Goal: Task Accomplishment & Management: Use online tool/utility

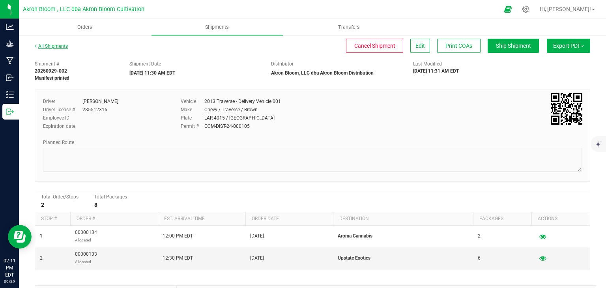
click at [47, 45] on link "All Shipments" at bounding box center [51, 46] width 33 height 6
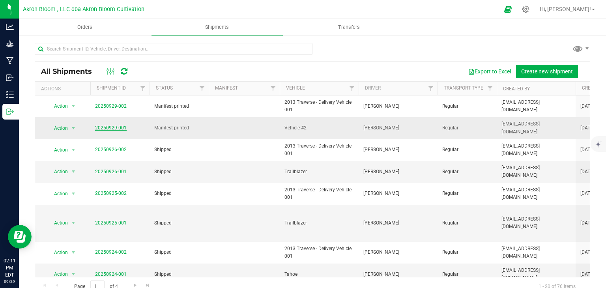
click at [117, 128] on link "20250929-001" at bounding box center [111, 128] width 32 height 6
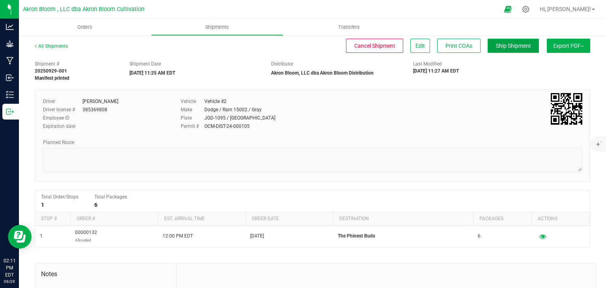
click at [520, 45] on span "Ship Shipment" at bounding box center [513, 46] width 35 height 6
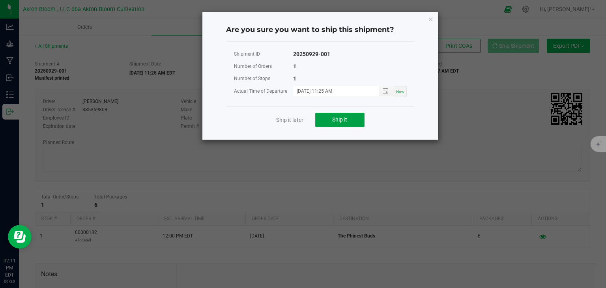
click at [340, 121] on span "Ship it" at bounding box center [339, 119] width 15 height 6
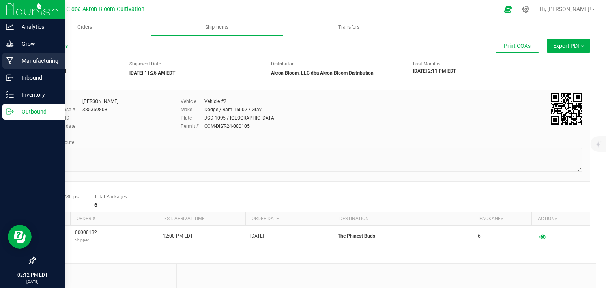
click at [27, 59] on p "Manufacturing" at bounding box center [37, 60] width 47 height 9
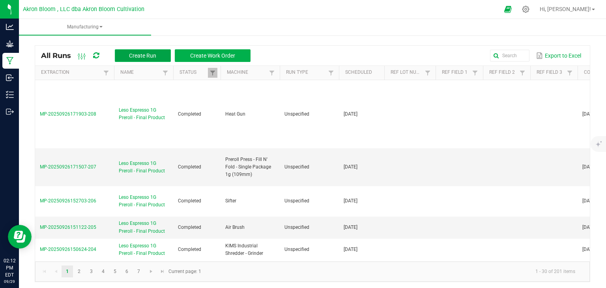
click at [141, 51] on button "Create Run" at bounding box center [143, 55] width 56 height 13
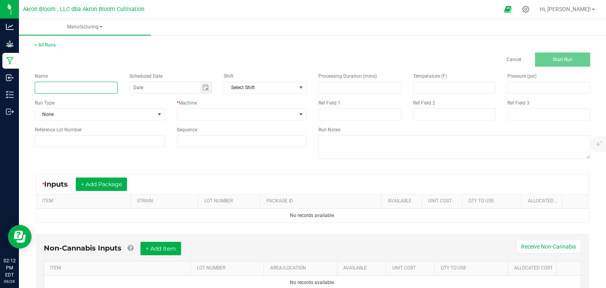
click at [103, 90] on input at bounding box center [76, 88] width 83 height 12
click at [210, 85] on span "Toggle calendar" at bounding box center [205, 87] width 11 height 11
type input "Birthday Cake 1G Preroll - Final Product"
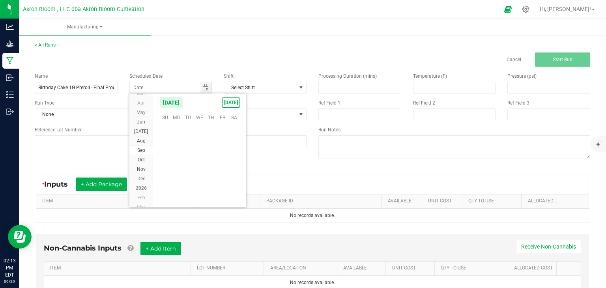
scroll to position [128000, 0]
click at [230, 100] on span "[DATE]" at bounding box center [231, 102] width 18 height 10
type input "[DATE]"
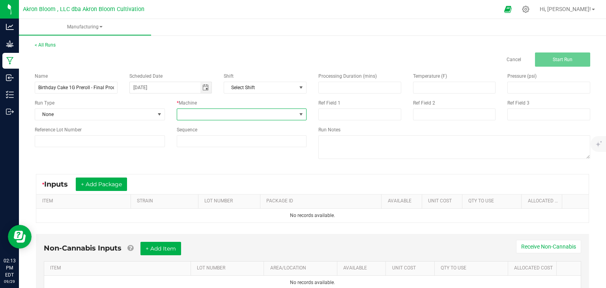
click at [300, 114] on span at bounding box center [301, 114] width 6 height 6
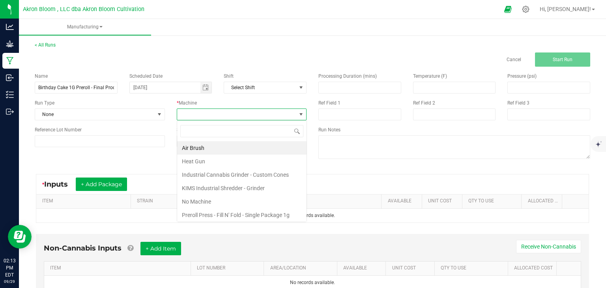
scroll to position [11, 130]
click at [275, 173] on li "Industrial Cannabis Grinder - Custom Cones" at bounding box center [241, 174] width 129 height 13
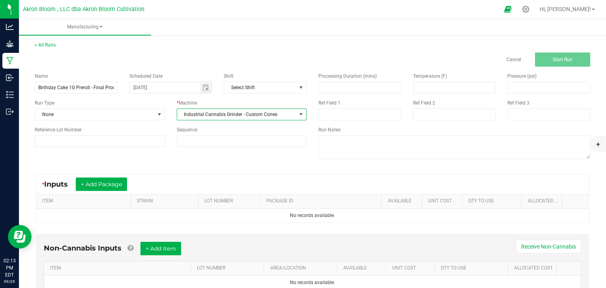
click at [304, 113] on span at bounding box center [301, 114] width 6 height 6
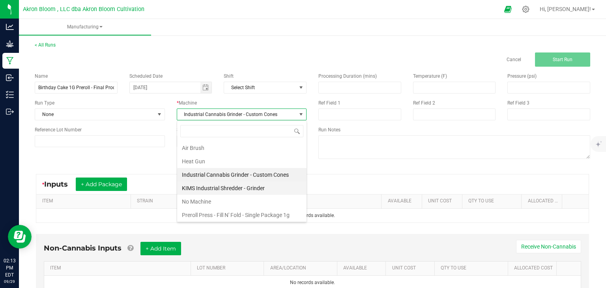
click at [266, 187] on li "KIMS Industrial Shredder - Grinder" at bounding box center [241, 188] width 129 height 13
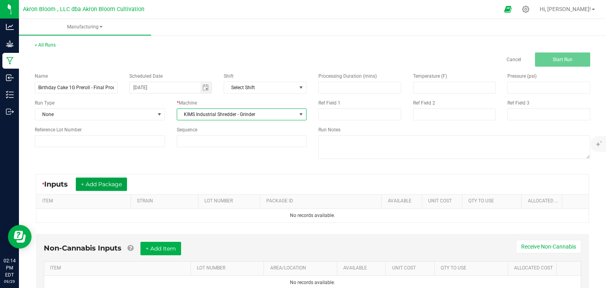
click at [115, 183] on button "+ Add Package" at bounding box center [101, 184] width 51 height 13
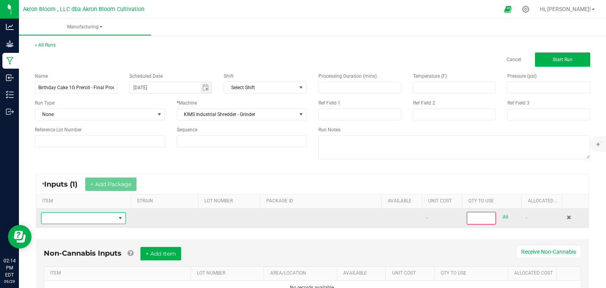
click at [122, 216] on span "NO DATA FOUND" at bounding box center [120, 218] width 6 height 6
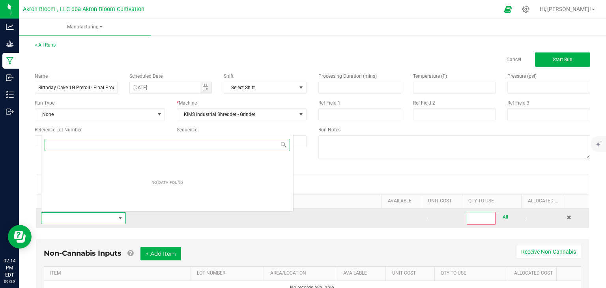
scroll to position [11, 85]
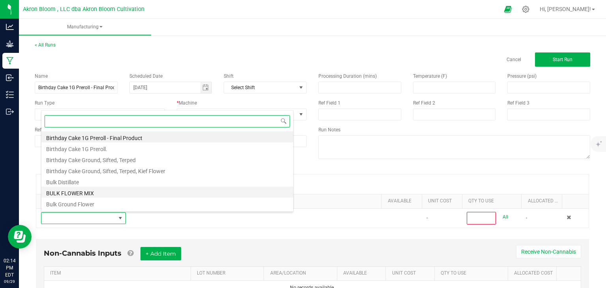
click at [107, 191] on li "BULK FLOWER MIX" at bounding box center [167, 192] width 252 height 11
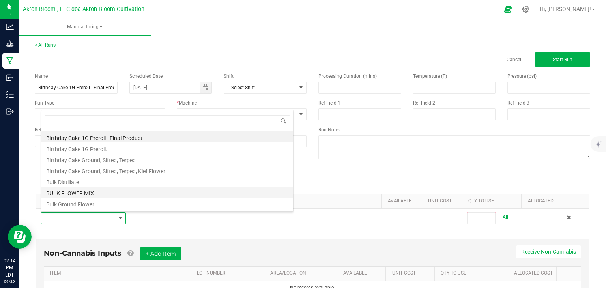
type input "0"
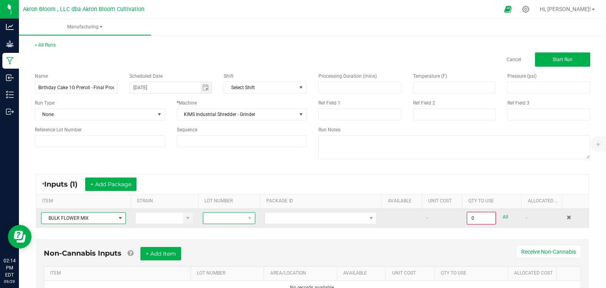
click at [204, 215] on span at bounding box center [224, 218] width 42 height 11
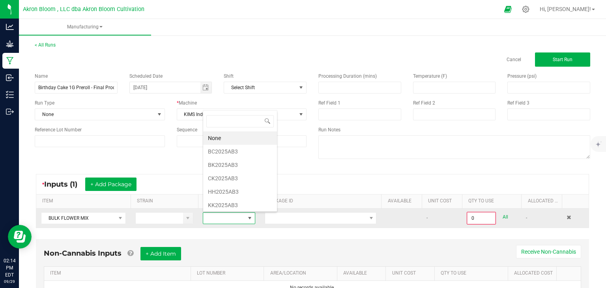
scroll to position [11, 52]
type input "BC"
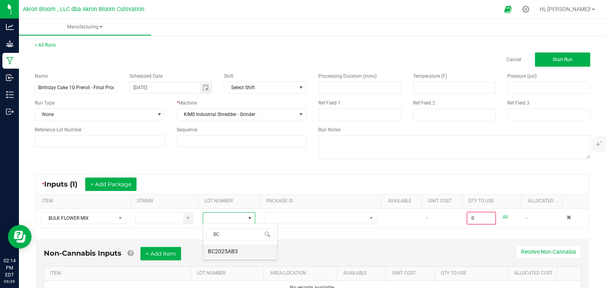
click at [241, 250] on li "BC2025AB3" at bounding box center [240, 251] width 74 height 13
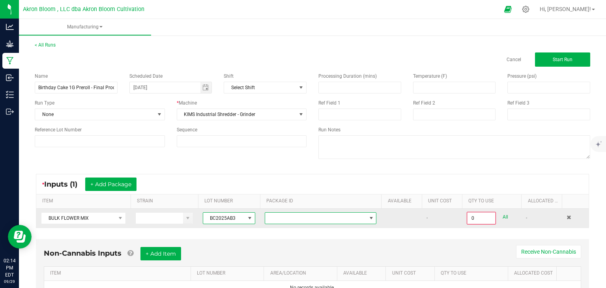
click at [373, 216] on span at bounding box center [371, 218] width 6 height 6
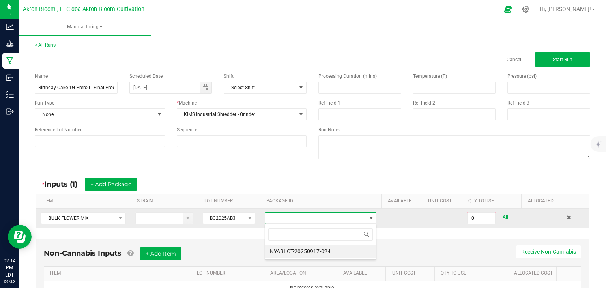
scroll to position [11, 112]
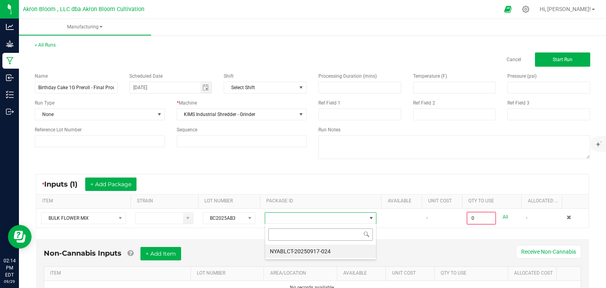
click at [349, 237] on input at bounding box center [320, 234] width 105 height 12
click at [342, 251] on li "NYABLCT-20250917-024" at bounding box center [320, 251] width 111 height 13
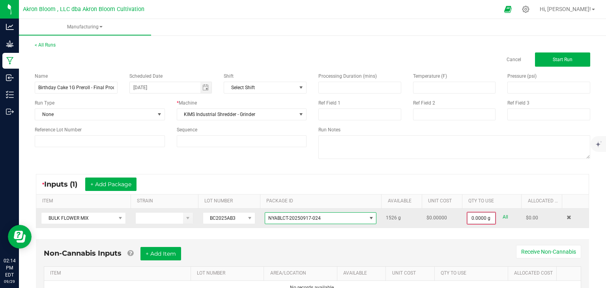
click at [476, 218] on input "0.0000 g" at bounding box center [482, 218] width 28 height 11
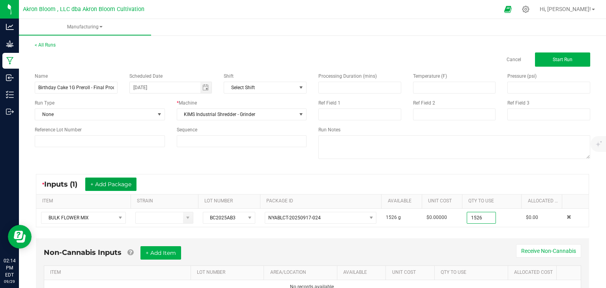
click at [116, 186] on button "+ Add Package" at bounding box center [110, 184] width 51 height 13
type input "1526.0000 g"
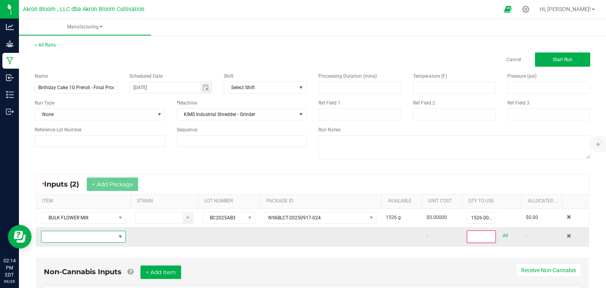
click at [120, 234] on span "NO DATA FOUND" at bounding box center [120, 237] width 6 height 6
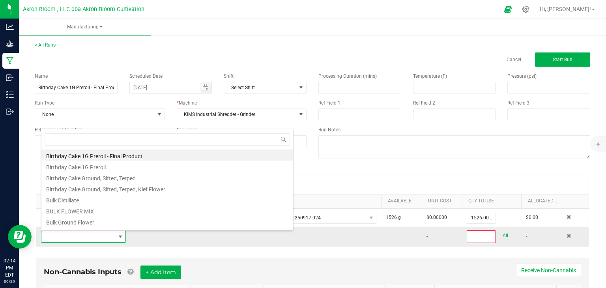
scroll to position [11, 85]
click at [125, 208] on li "BULK FLOWER MIX" at bounding box center [167, 210] width 252 height 11
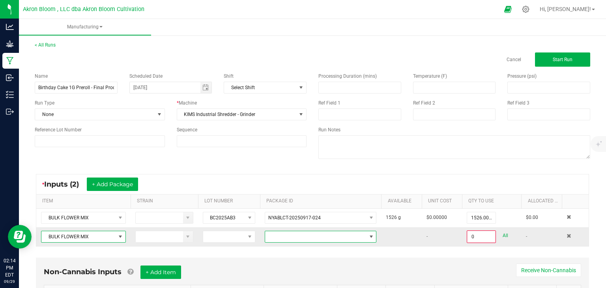
click at [373, 236] on span at bounding box center [371, 237] width 6 height 6
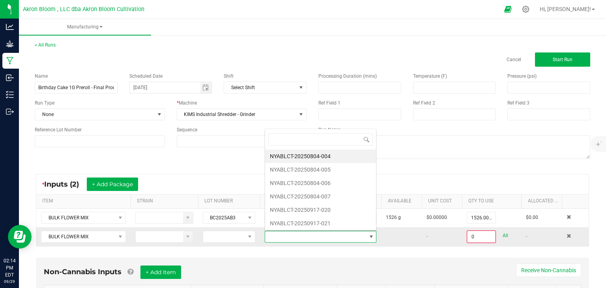
scroll to position [0, 0]
click at [346, 156] on li "NYABLCT-20250804-004" at bounding box center [320, 156] width 111 height 13
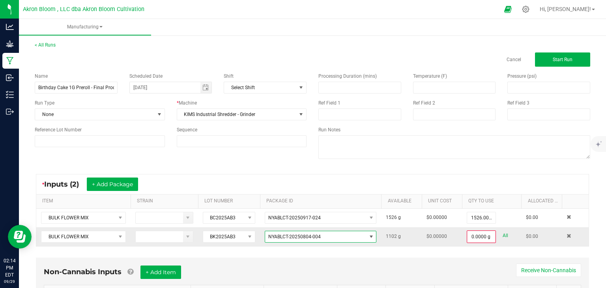
click at [505, 234] on link "All" at bounding box center [506, 235] width 6 height 11
type input "1102.0000 g"
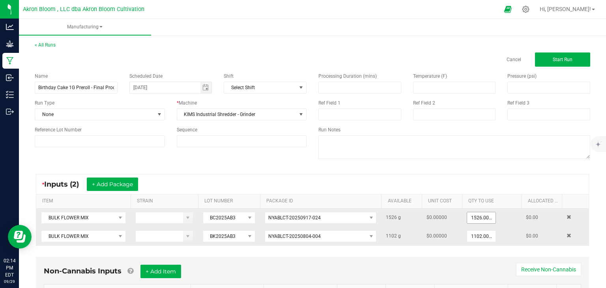
click at [485, 219] on input "1526.0000 g" at bounding box center [481, 217] width 28 height 11
type input "0"
click at [485, 219] on input at bounding box center [482, 218] width 28 height 11
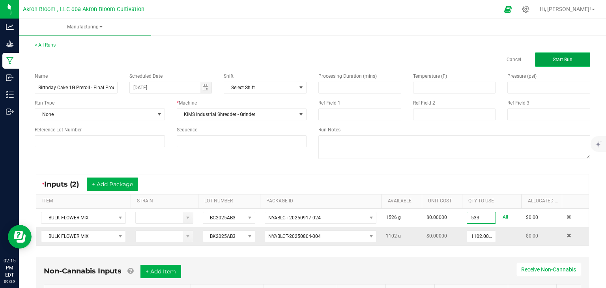
click at [560, 58] on span "Start Run" at bounding box center [563, 60] width 20 height 6
type input "533.0000 g"
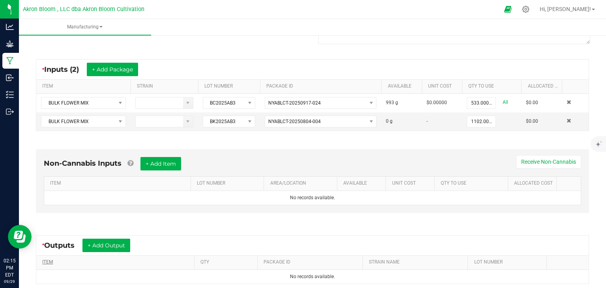
scroll to position [199, 0]
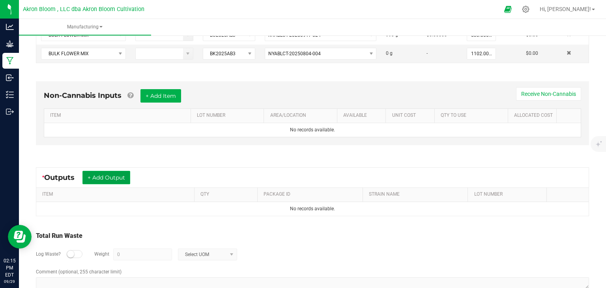
click at [125, 177] on button "+ Add Output" at bounding box center [106, 177] width 48 height 13
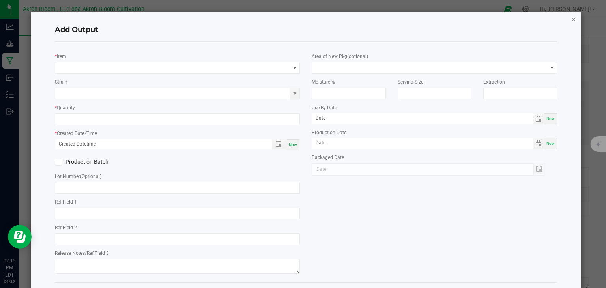
click at [573, 19] on icon "button" at bounding box center [574, 18] width 6 height 9
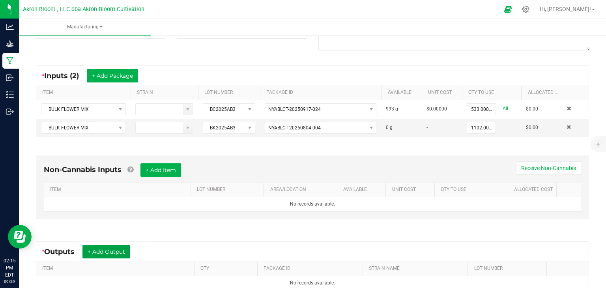
scroll to position [167, 0]
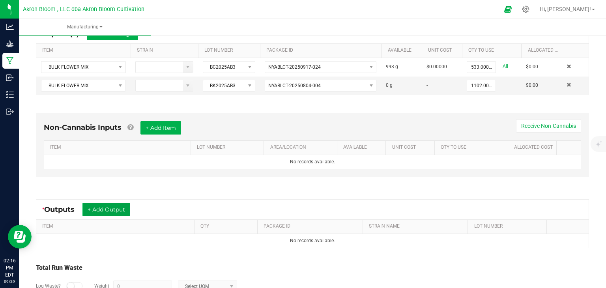
click at [110, 209] on button "+ Add Output" at bounding box center [106, 209] width 48 height 13
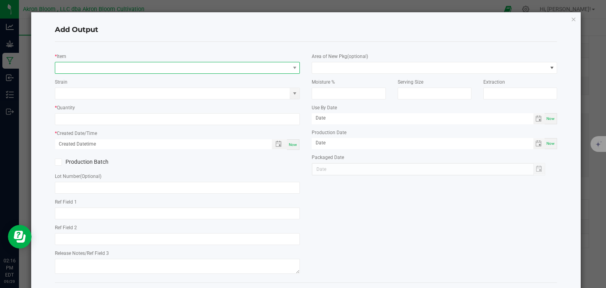
click at [99, 68] on span "NO DATA FOUND" at bounding box center [172, 67] width 235 height 11
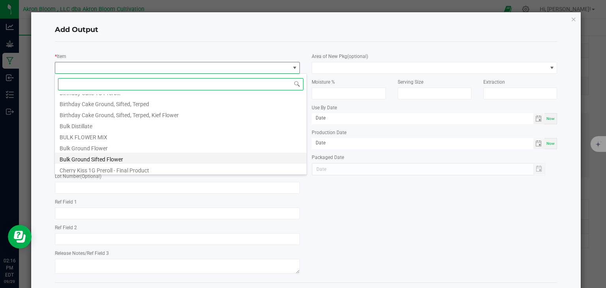
scroll to position [20, 0]
click at [120, 157] on li "Bulk Ground Sifted Flower" at bounding box center [181, 157] width 252 height 11
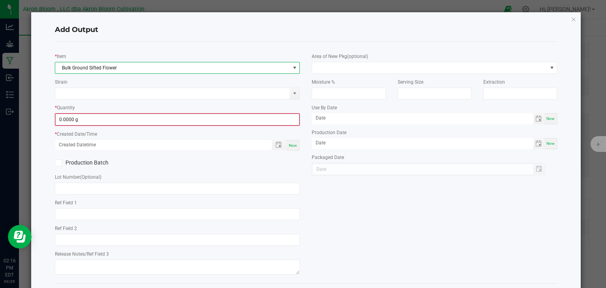
click at [66, 120] on input "0.0000 g" at bounding box center [178, 119] width 244 height 11
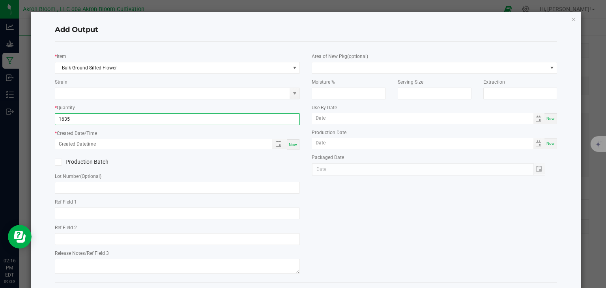
type input "1635.0000 g"
click at [299, 140] on div "Now" at bounding box center [293, 144] width 13 height 11
type input "[DATE] 2:16 PM"
type input "[DATE]"
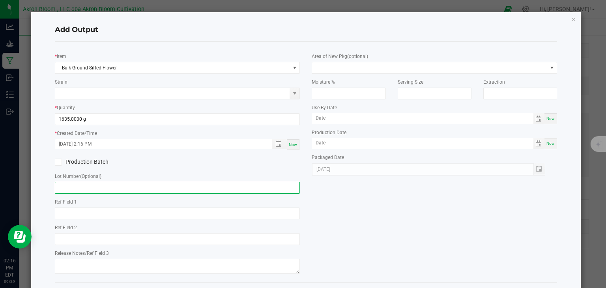
click at [67, 183] on input "text" at bounding box center [177, 188] width 245 height 12
type input "BC2025AB3"
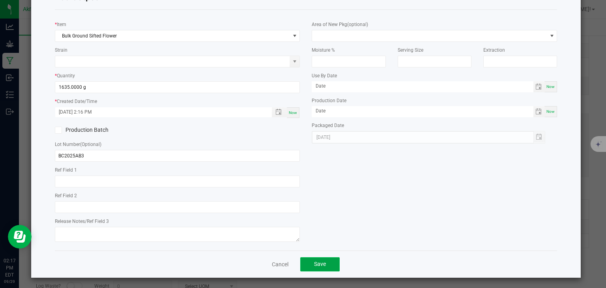
click at [321, 258] on button "Save" at bounding box center [319, 264] width 39 height 14
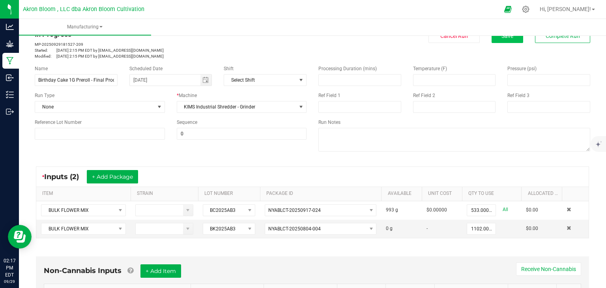
scroll to position [0, 0]
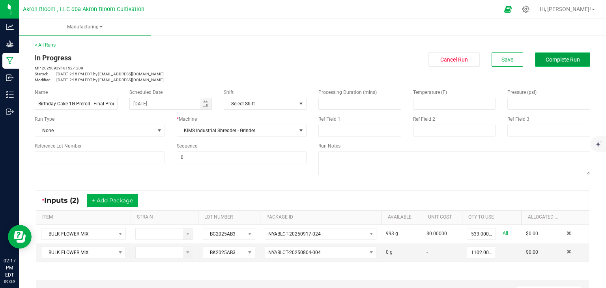
click at [566, 57] on span "Complete Run" at bounding box center [563, 59] width 34 height 6
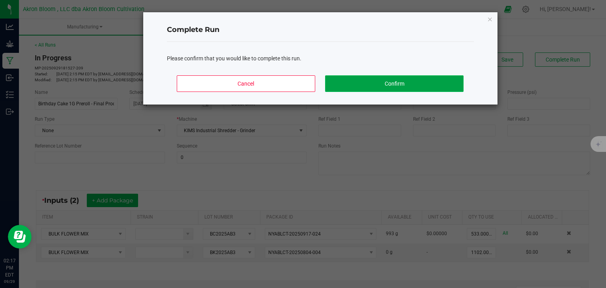
click at [363, 81] on button "Confirm" at bounding box center [394, 83] width 138 height 17
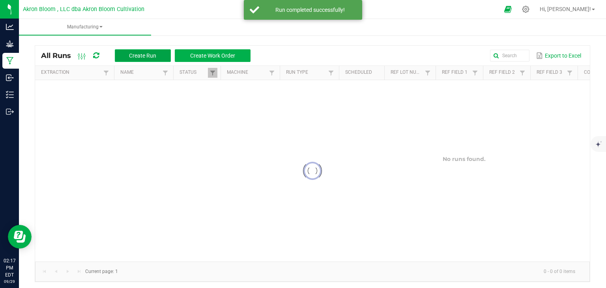
click at [139, 52] on span "Create Run" at bounding box center [142, 55] width 27 height 6
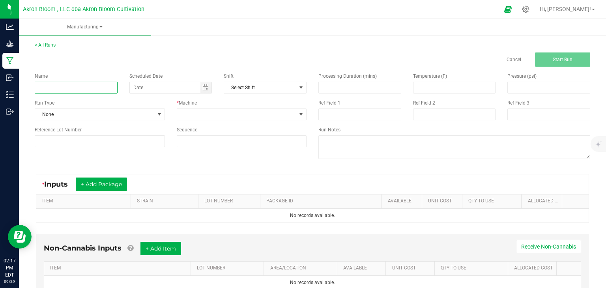
click at [95, 84] on input at bounding box center [76, 88] width 83 height 12
click at [207, 88] on span "Toggle calendar" at bounding box center [205, 87] width 6 height 6
type input "Birthday Cake 1G Preroll - Final Product"
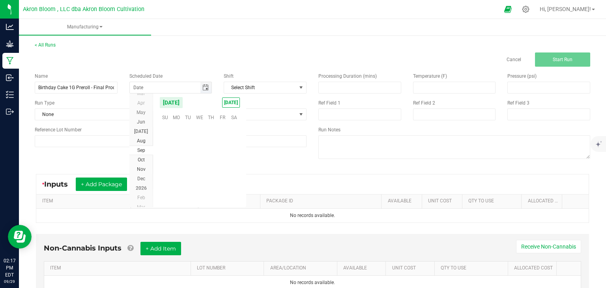
scroll to position [128000, 0]
click at [228, 104] on span "[DATE]" at bounding box center [231, 102] width 18 height 10
type input "[DATE]"
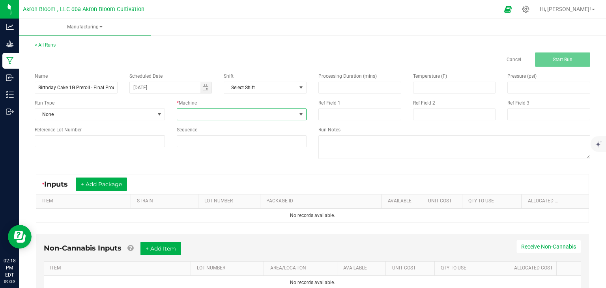
click at [301, 114] on span at bounding box center [301, 114] width 6 height 6
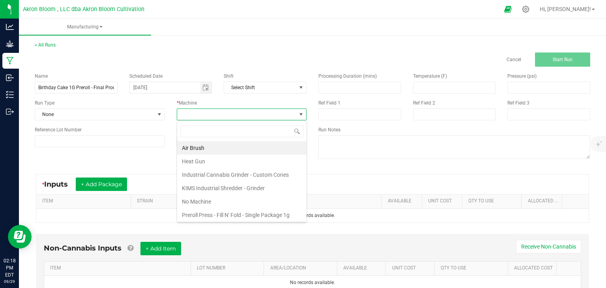
scroll to position [11, 130]
click at [275, 146] on li "Air Brush" at bounding box center [241, 147] width 129 height 13
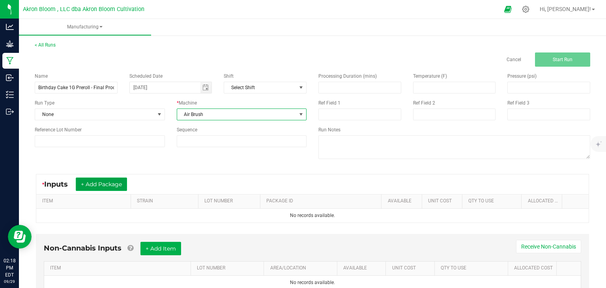
click at [115, 183] on button "+ Add Package" at bounding box center [101, 184] width 51 height 13
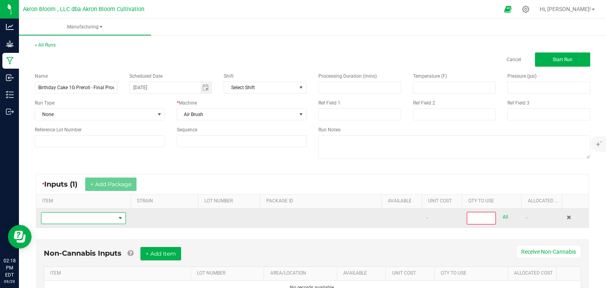
click at [120, 217] on span "NO DATA FOUND" at bounding box center [120, 218] width 6 height 6
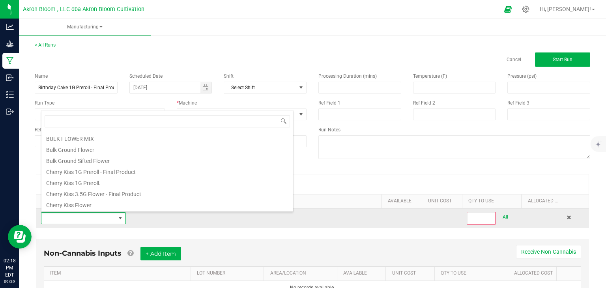
scroll to position [28, 0]
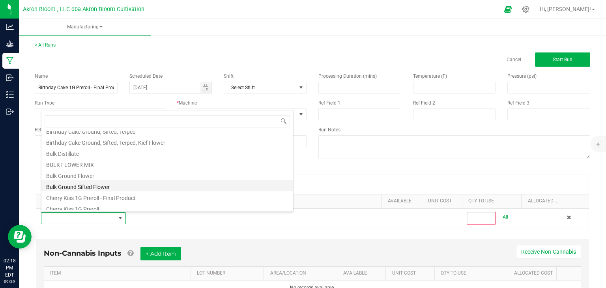
click at [94, 185] on li "Bulk Ground Sifted Flower" at bounding box center [167, 185] width 252 height 11
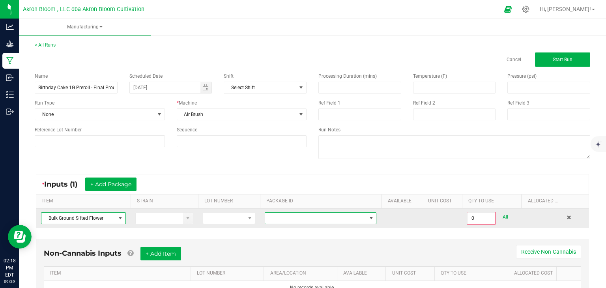
click at [370, 217] on span at bounding box center [371, 218] width 6 height 6
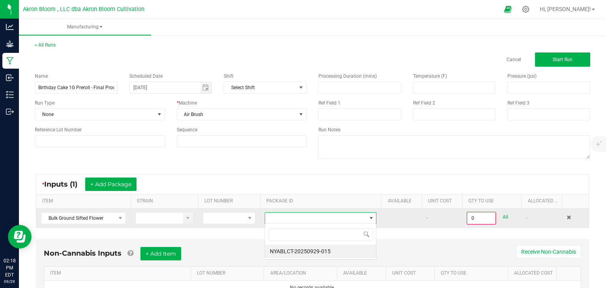
scroll to position [11, 112]
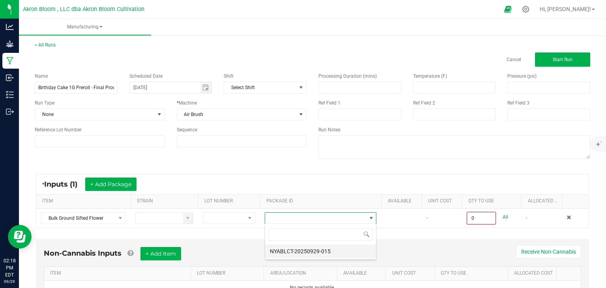
click at [339, 255] on li "NYABLCT-20250929-015" at bounding box center [320, 251] width 111 height 13
type input "0.0000 g"
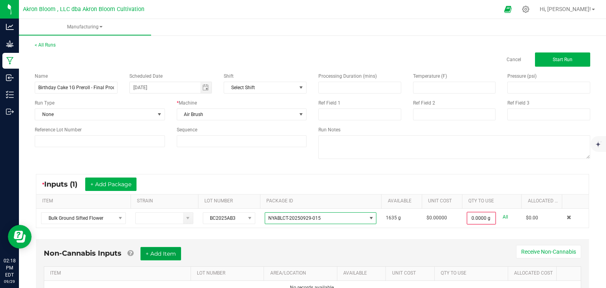
click at [168, 249] on button "+ Add Item" at bounding box center [160, 253] width 41 height 13
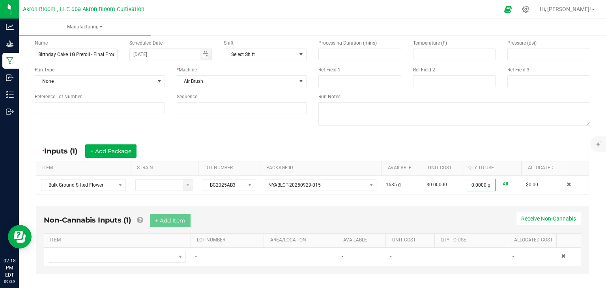
scroll to position [41, 0]
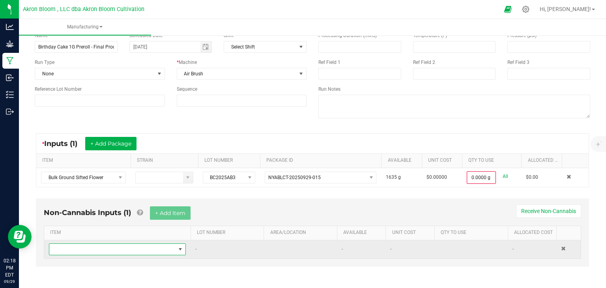
click at [180, 249] on span "NO DATA FOUND" at bounding box center [180, 249] width 6 height 6
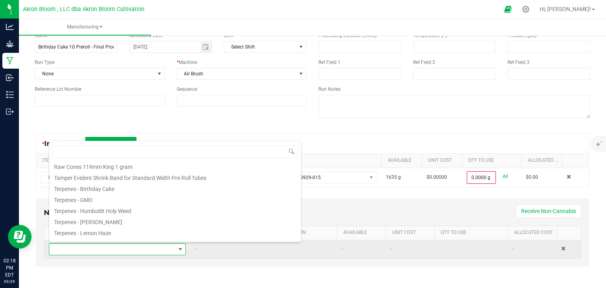
scroll to position [140, 0]
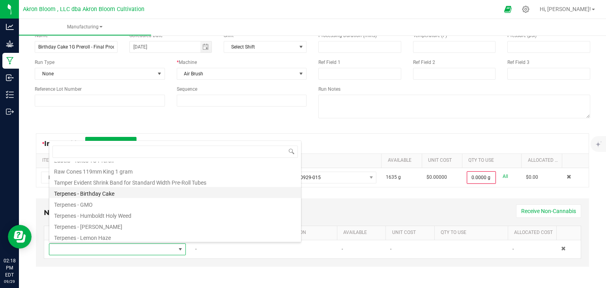
click at [109, 191] on li "Terpenes - Birthday Cake" at bounding box center [175, 192] width 252 height 11
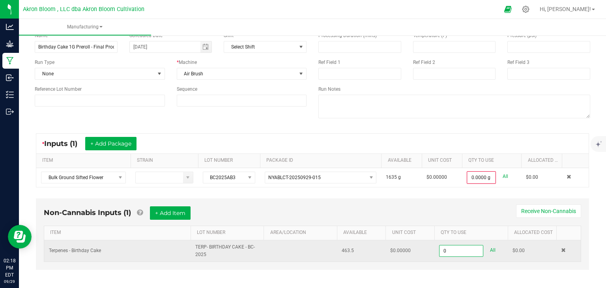
click at [456, 251] on input "0" at bounding box center [461, 250] width 43 height 11
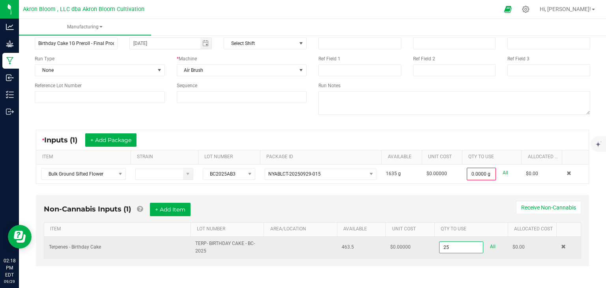
scroll to position [0, 0]
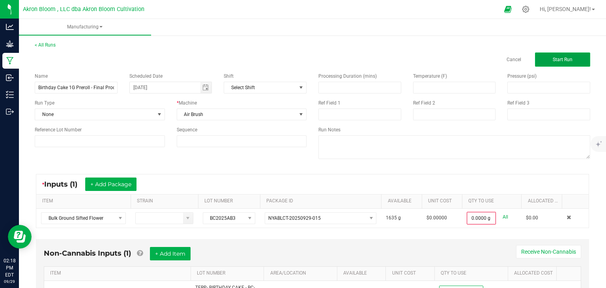
click at [562, 60] on span "Start Run" at bounding box center [563, 60] width 20 height 6
type input "25.0000 ml"
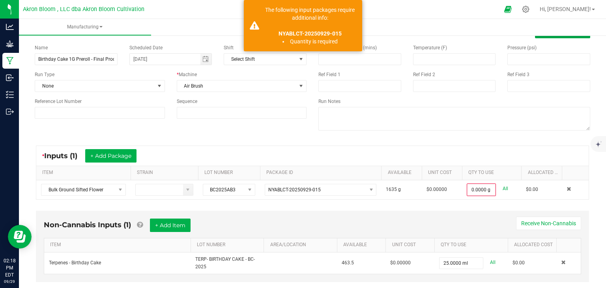
scroll to position [44, 0]
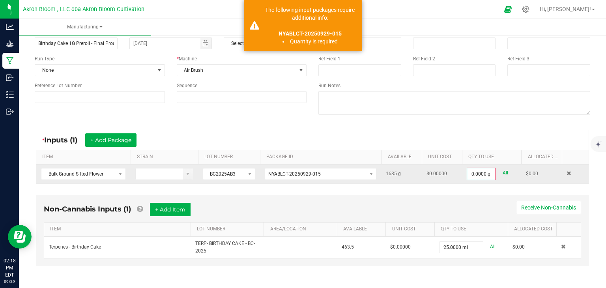
click at [504, 172] on link "All" at bounding box center [506, 173] width 6 height 11
type input "1635.0000 g"
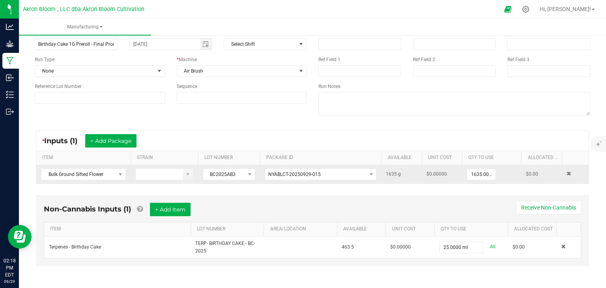
scroll to position [0, 0]
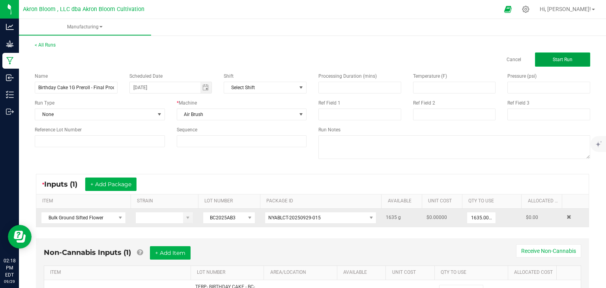
click at [563, 58] on span "Start Run" at bounding box center [563, 60] width 20 height 6
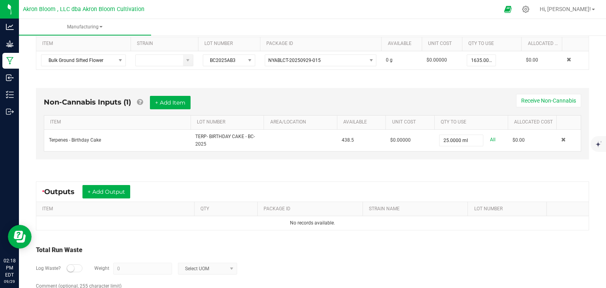
scroll to position [178, 0]
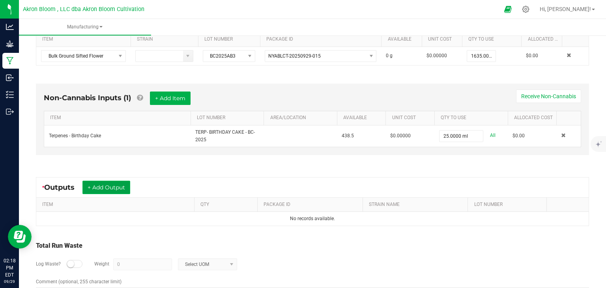
click at [107, 186] on button "+ Add Output" at bounding box center [106, 187] width 48 height 13
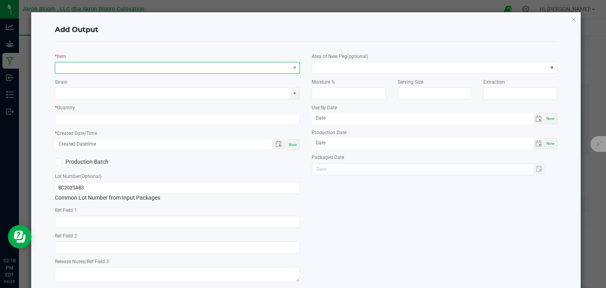
click at [90, 67] on span "NO DATA FOUND" at bounding box center [172, 67] width 235 height 11
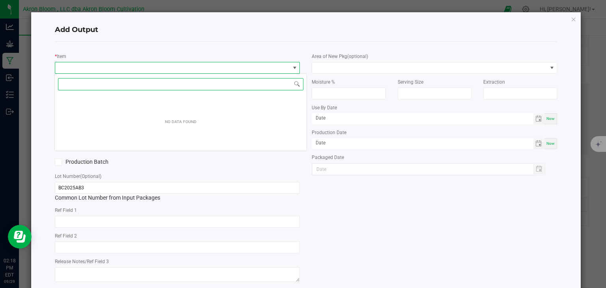
scroll to position [11, 245]
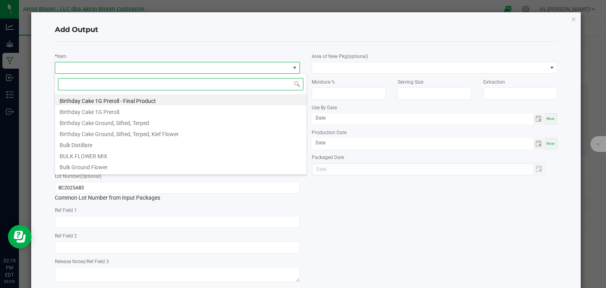
type input "B"
click at [112, 122] on li "Birthday Cake Ground, Sifted, Terped" at bounding box center [181, 121] width 252 height 11
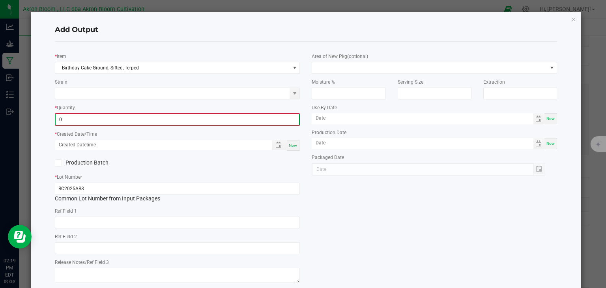
click at [112, 118] on input "0" at bounding box center [178, 119] width 244 height 11
type input "1635.0000 g"
click at [294, 143] on span "Now" at bounding box center [293, 144] width 8 height 4
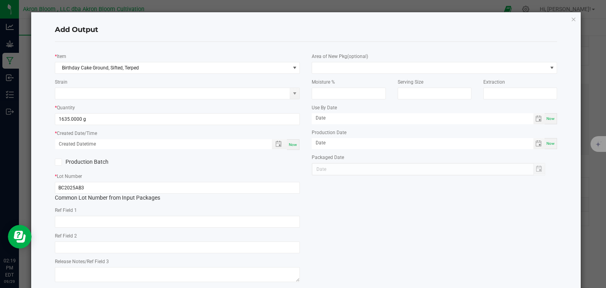
type input "[DATE] 2:19 PM"
type input "[DATE]"
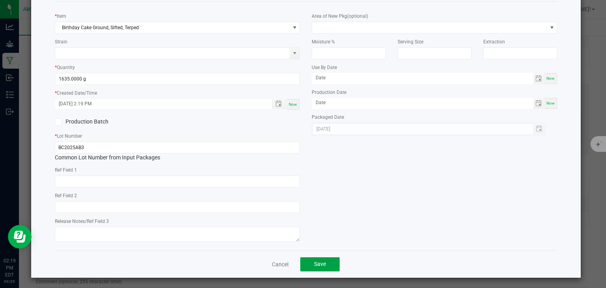
click at [328, 260] on button "Save" at bounding box center [319, 264] width 39 height 14
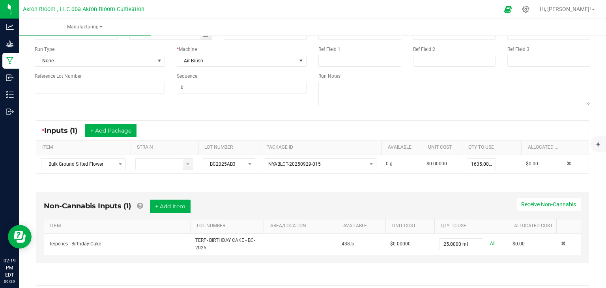
scroll to position [0, 0]
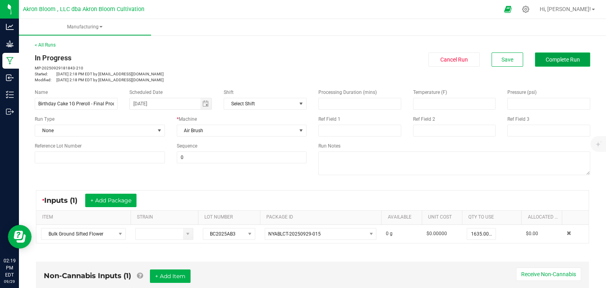
click at [564, 61] on span "Complete Run" at bounding box center [563, 59] width 34 height 6
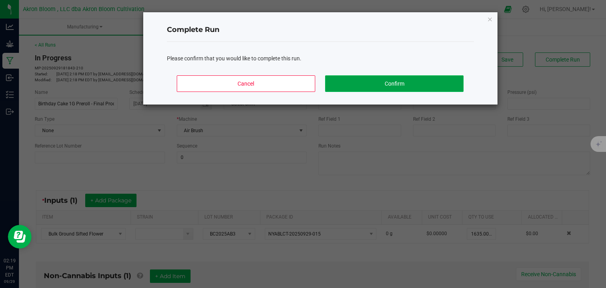
click at [429, 82] on button "Confirm" at bounding box center [394, 83] width 138 height 17
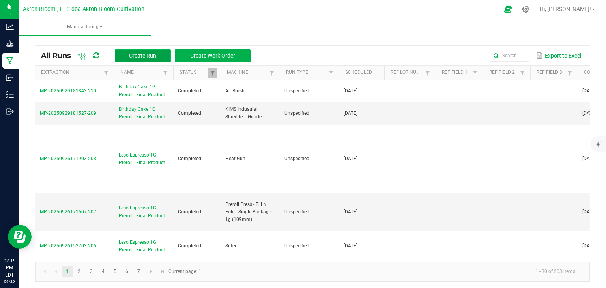
click at [142, 54] on span "Create Run" at bounding box center [142, 55] width 27 height 6
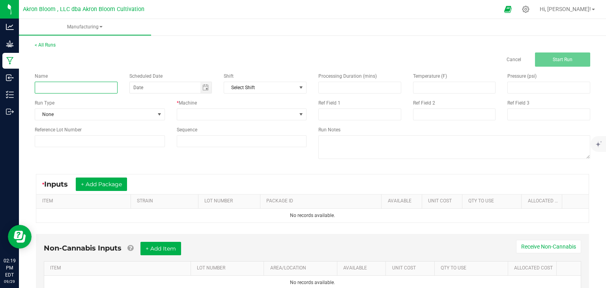
click at [109, 86] on input at bounding box center [76, 88] width 83 height 12
type input "Bithday"
click at [208, 87] on span "Toggle calendar" at bounding box center [205, 87] width 6 height 6
type input "Birthday Cake 1G Preroll - Final Product"
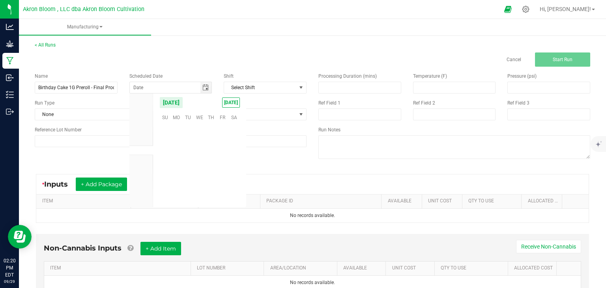
scroll to position [128000, 0]
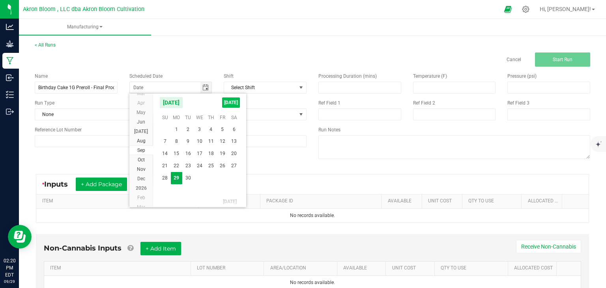
click at [232, 101] on span "[DATE]" at bounding box center [231, 102] width 18 height 10
type input "[DATE]"
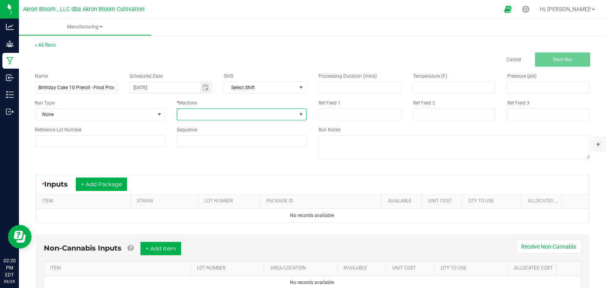
click at [304, 114] on span at bounding box center [301, 114] width 10 height 11
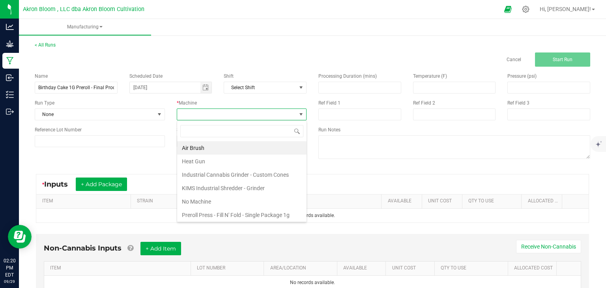
scroll to position [51, 0]
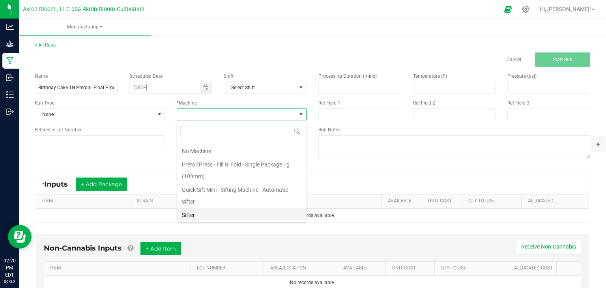
click at [236, 212] on li "Sifter" at bounding box center [241, 214] width 129 height 13
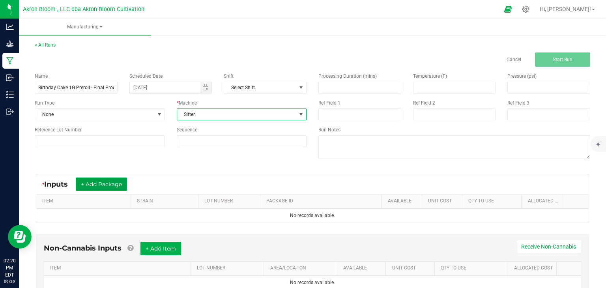
click at [103, 182] on button "+ Add Package" at bounding box center [101, 184] width 51 height 13
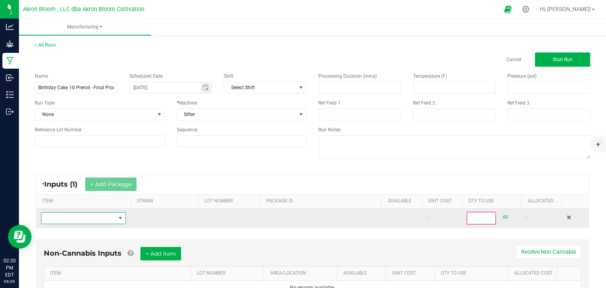
click at [121, 215] on span "NO DATA FOUND" at bounding box center [120, 218] width 6 height 6
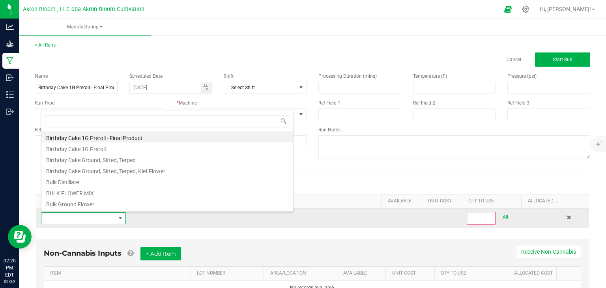
scroll to position [24, 0]
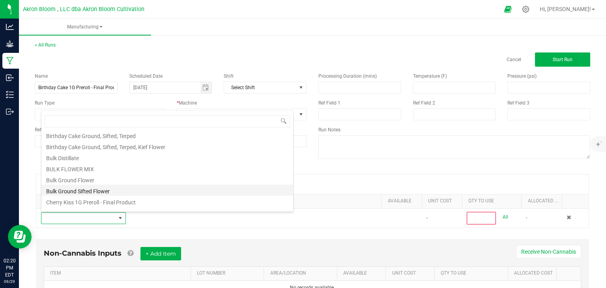
click at [71, 191] on li "Bulk Ground Sifted Flower" at bounding box center [167, 190] width 252 height 11
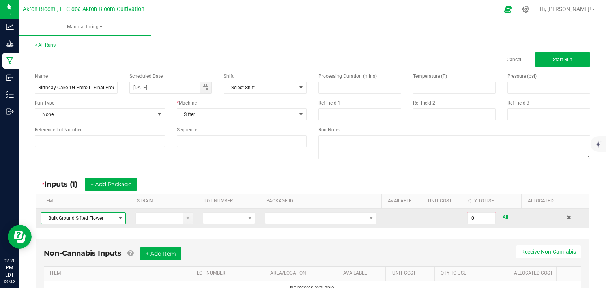
click at [119, 216] on span at bounding box center [120, 218] width 6 height 6
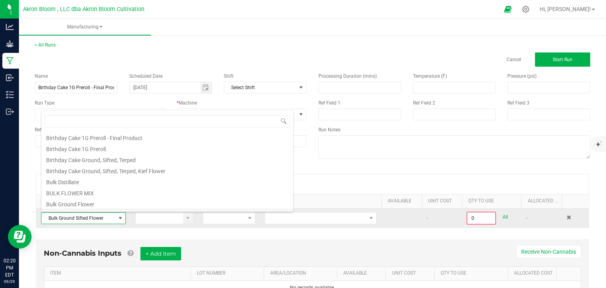
scroll to position [11, 85]
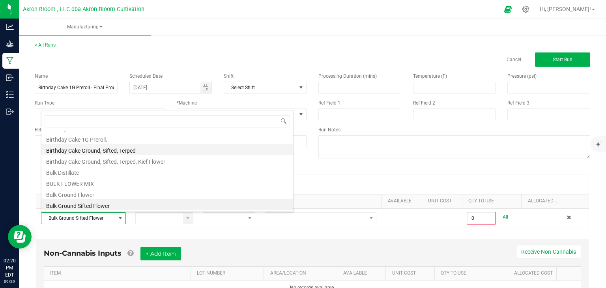
click at [103, 148] on li "Birthday Cake Ground, Sifted, Terped" at bounding box center [167, 149] width 252 height 11
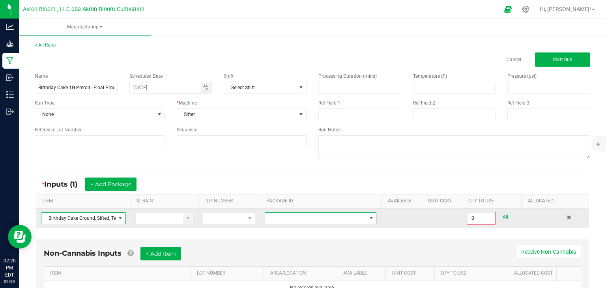
click at [372, 216] on span at bounding box center [371, 218] width 6 height 6
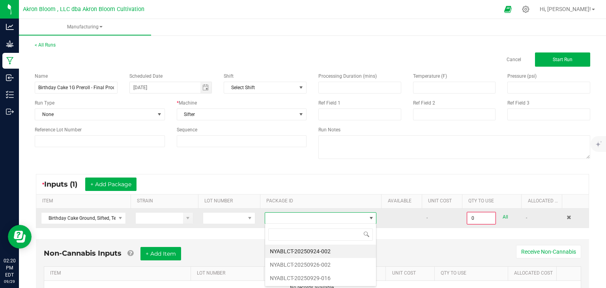
scroll to position [11, 112]
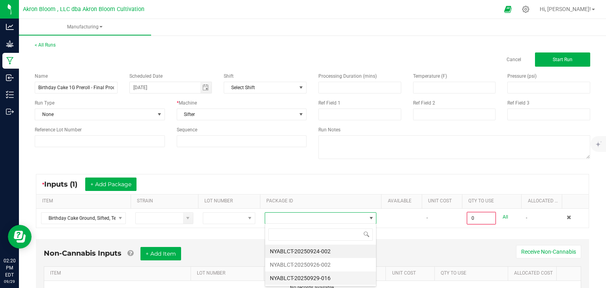
click at [361, 278] on li "NYABLCT-20250929-016" at bounding box center [320, 277] width 111 height 13
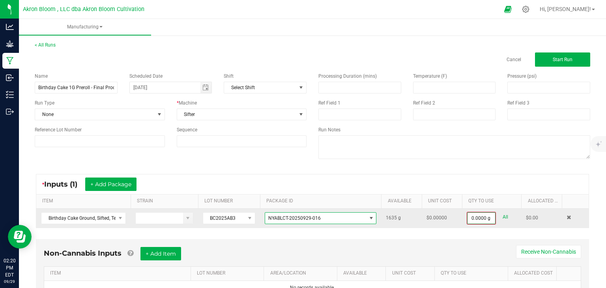
type input "0"
click at [482, 216] on input "0" at bounding box center [482, 218] width 28 height 11
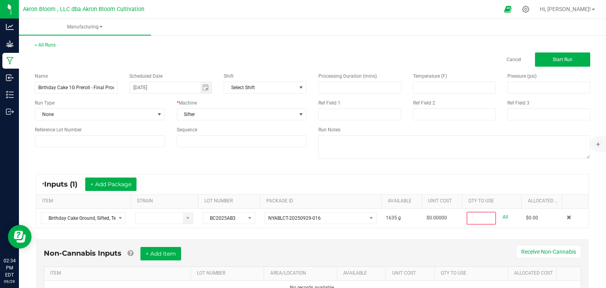
click at [605, 98] on div "< All Runs Cancel Start Run Name Birthday Cake 1G Preroll - Final Product Sched…" at bounding box center [312, 180] width 587 height 292
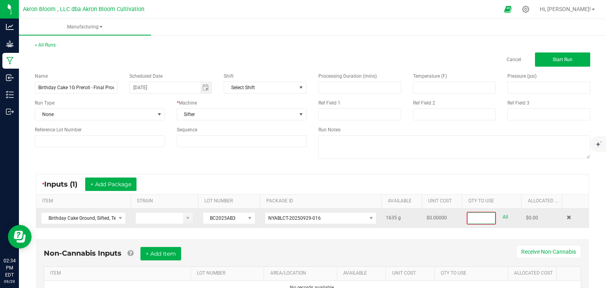
click at [482, 219] on input at bounding box center [482, 218] width 28 height 11
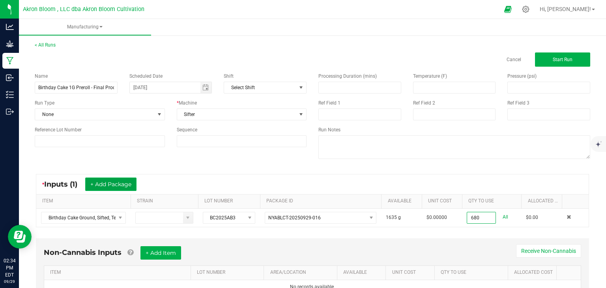
type input "680.0000 g"
click at [118, 182] on button "+ Add Package" at bounding box center [110, 184] width 51 height 13
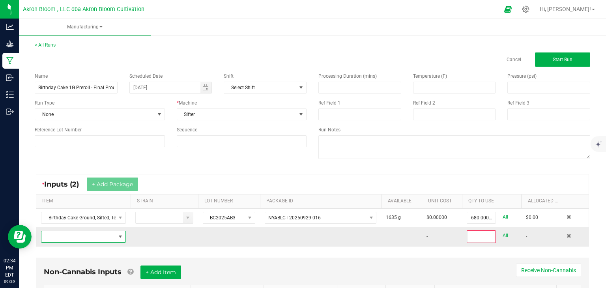
click at [122, 237] on span "NO DATA FOUND" at bounding box center [120, 237] width 6 height 6
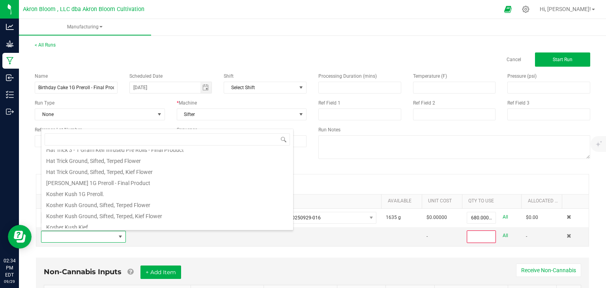
scroll to position [201, 0]
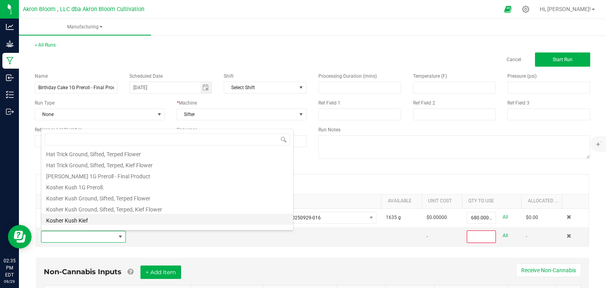
click at [101, 218] on li "Kosher Kush Kief" at bounding box center [167, 219] width 252 height 11
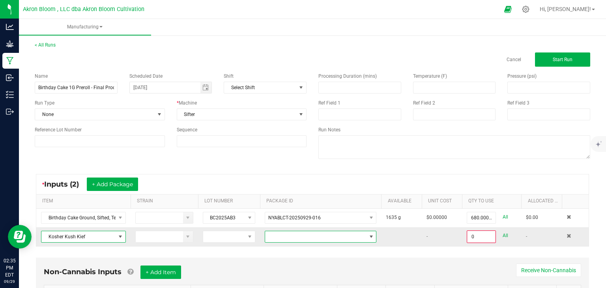
click at [373, 236] on span at bounding box center [371, 237] width 6 height 6
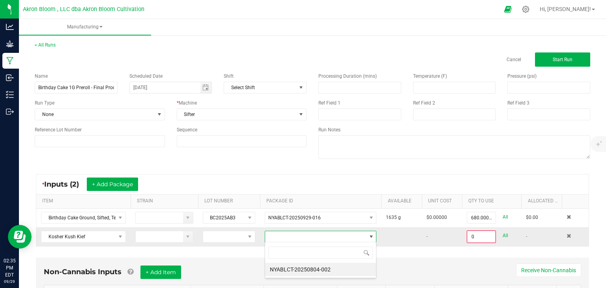
scroll to position [11, 112]
click at [350, 271] on li "NYABLCT-20250804-002" at bounding box center [320, 269] width 111 height 13
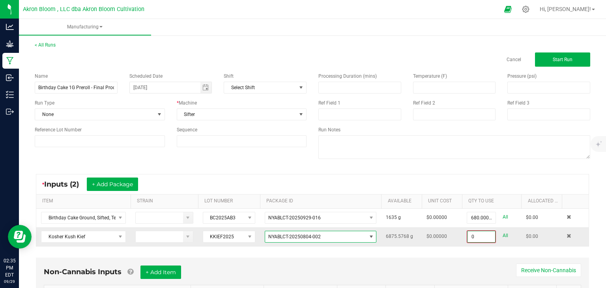
click at [490, 241] on input "0" at bounding box center [482, 236] width 28 height 11
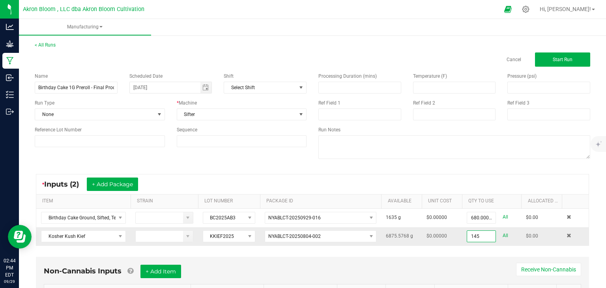
click at [488, 236] on input "145" at bounding box center [481, 236] width 28 height 11
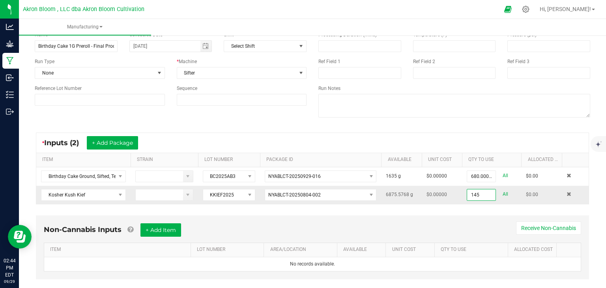
scroll to position [54, 0]
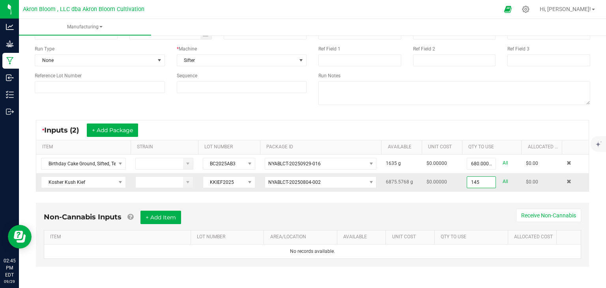
click at [483, 180] on input "145" at bounding box center [481, 182] width 28 height 11
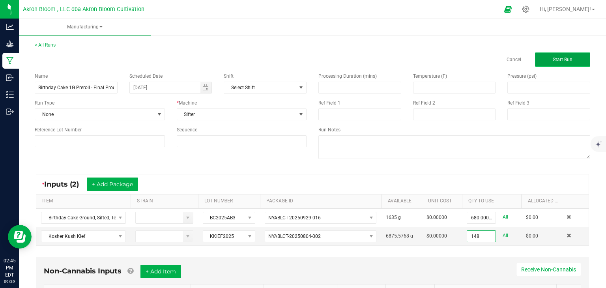
click at [567, 61] on span "Start Run" at bounding box center [563, 60] width 20 height 6
type input "148.0000 g"
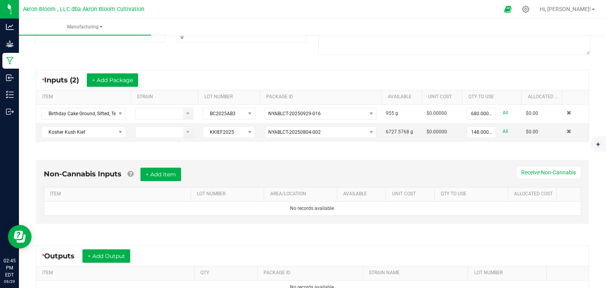
scroll to position [149, 0]
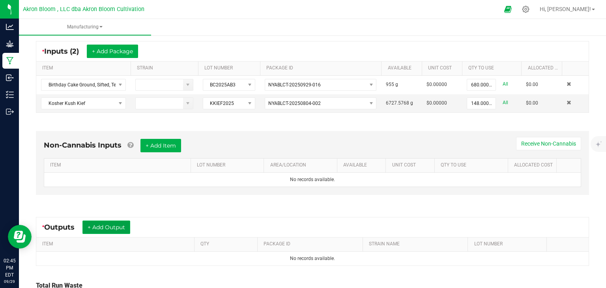
click at [112, 226] on button "+ Add Output" at bounding box center [106, 227] width 48 height 13
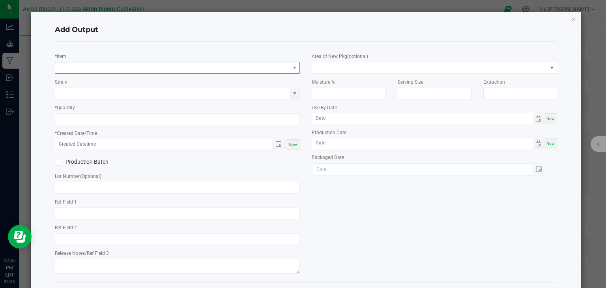
click at [79, 64] on span "NO DATA FOUND" at bounding box center [172, 67] width 235 height 11
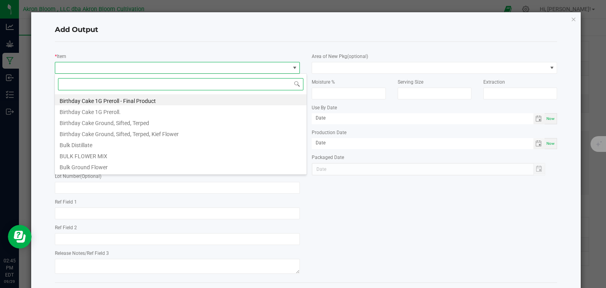
scroll to position [11, 245]
click at [90, 133] on li "Birthday Cake Ground, Sifted, Terped, Kief Flower" at bounding box center [181, 132] width 252 height 11
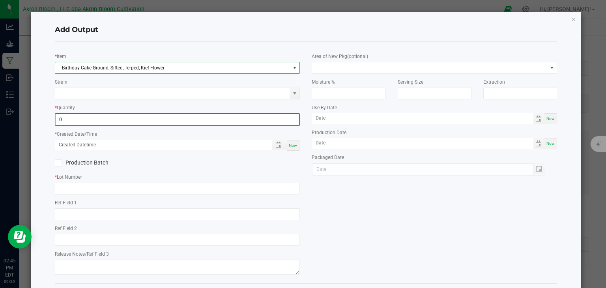
click at [87, 116] on input "0" at bounding box center [178, 119] width 244 height 11
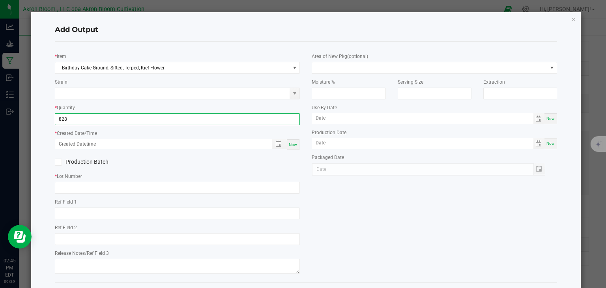
click at [293, 142] on span "Now" at bounding box center [293, 144] width 8 height 4
type input "828.0000 g"
type input "[DATE] 2:45 PM"
type input "[DATE]"
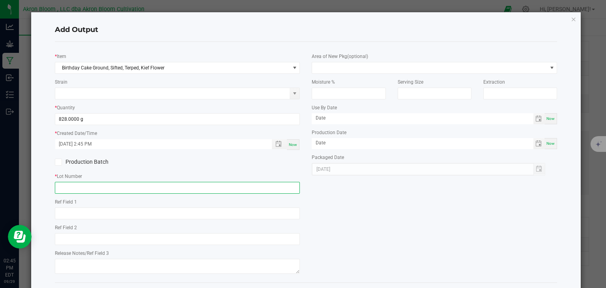
click at [255, 186] on input "text" at bounding box center [177, 188] width 245 height 12
type input "BC2025AB3"
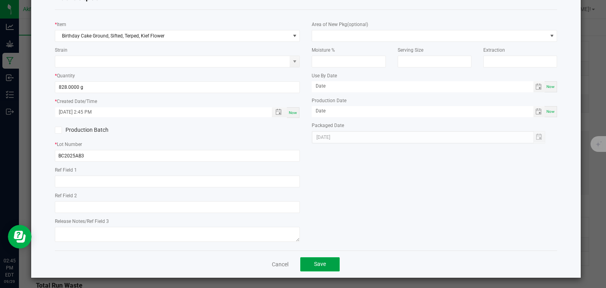
click at [323, 261] on span "Save" at bounding box center [320, 264] width 12 height 6
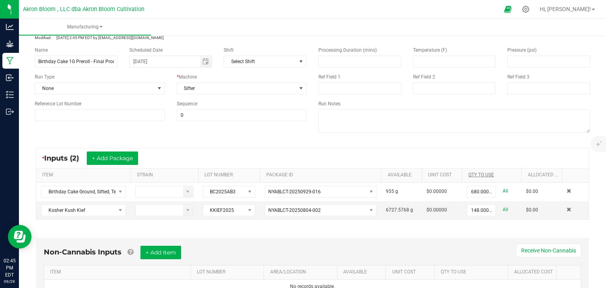
scroll to position [0, 0]
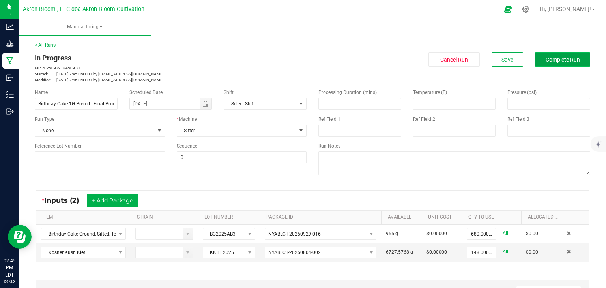
click at [564, 60] on span "Complete Run" at bounding box center [563, 59] width 34 height 6
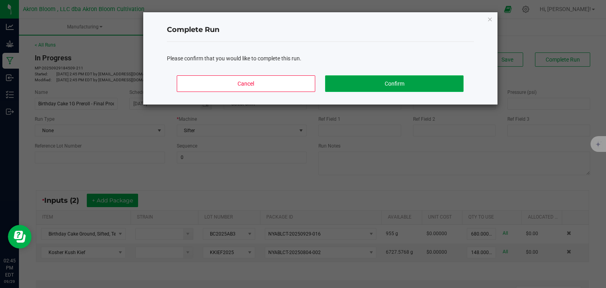
click at [453, 80] on button "Confirm" at bounding box center [394, 83] width 138 height 17
